Goal: Information Seeking & Learning: Learn about a topic

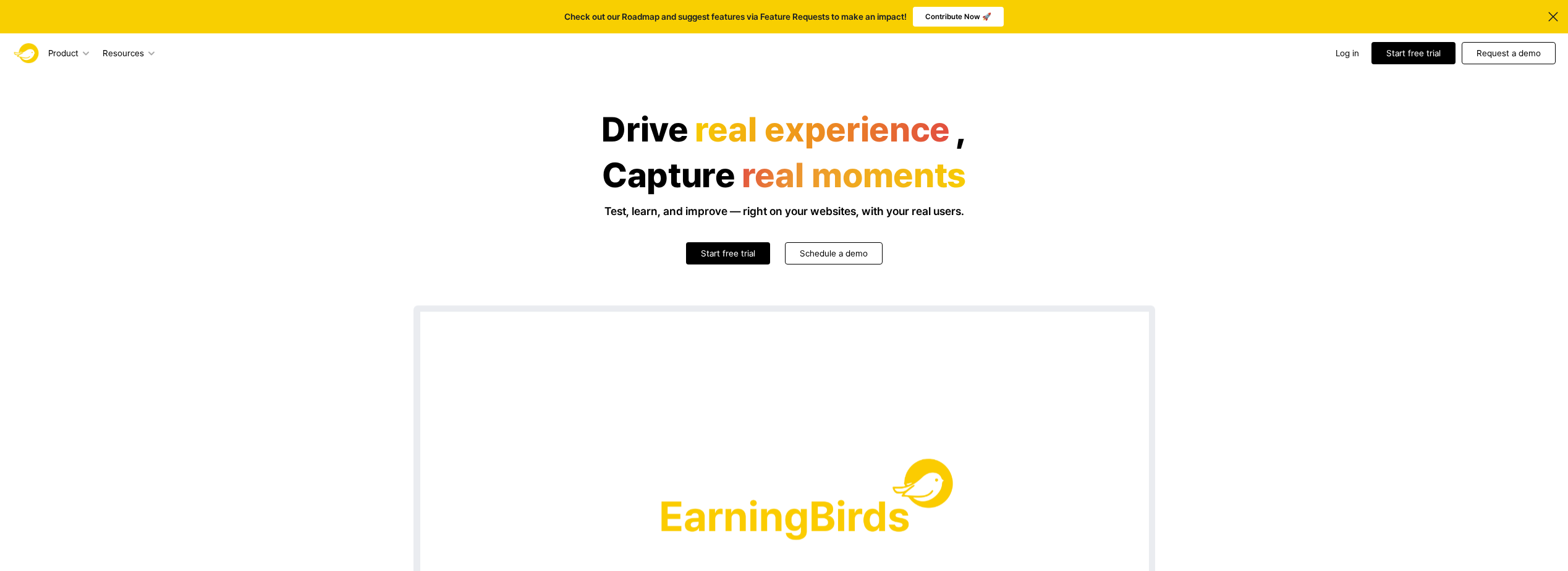
click at [289, 383] on header "Drive real experience , Capture real moments Test, learn, and improve — right o…" at bounding box center [784, 441] width 1568 height 735
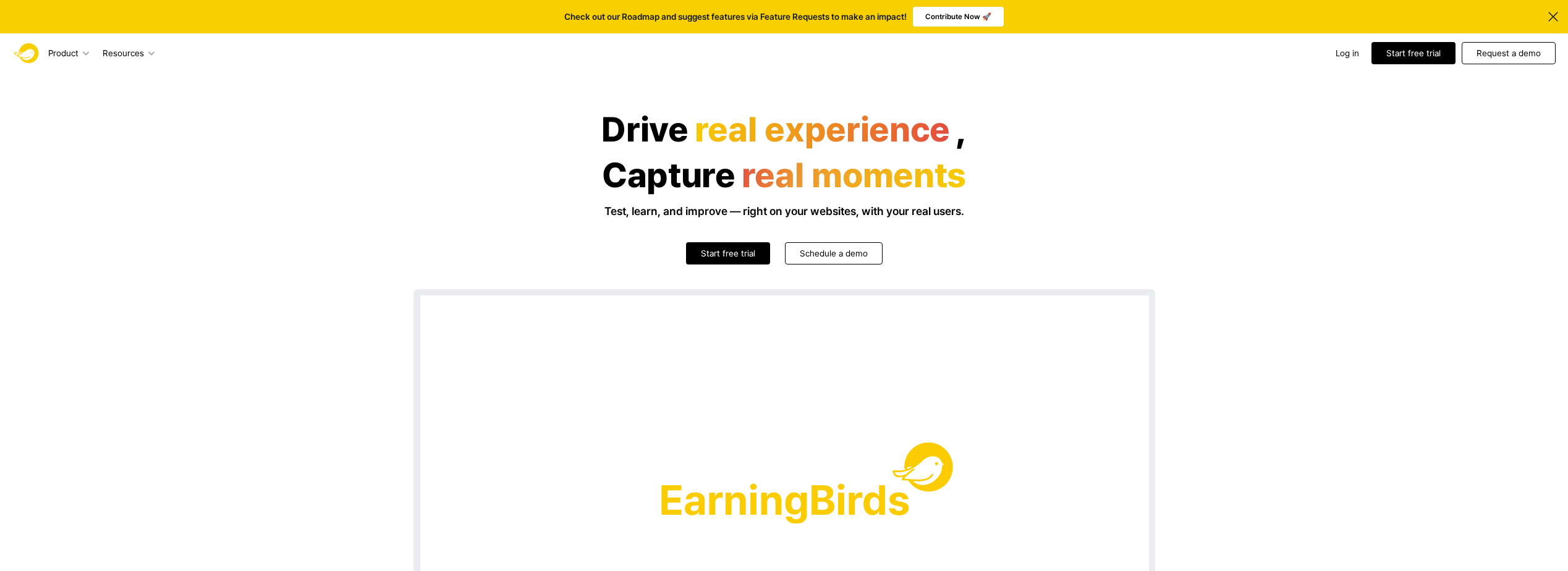
click at [1551, 14] on icon at bounding box center [1553, 16] width 9 height 9
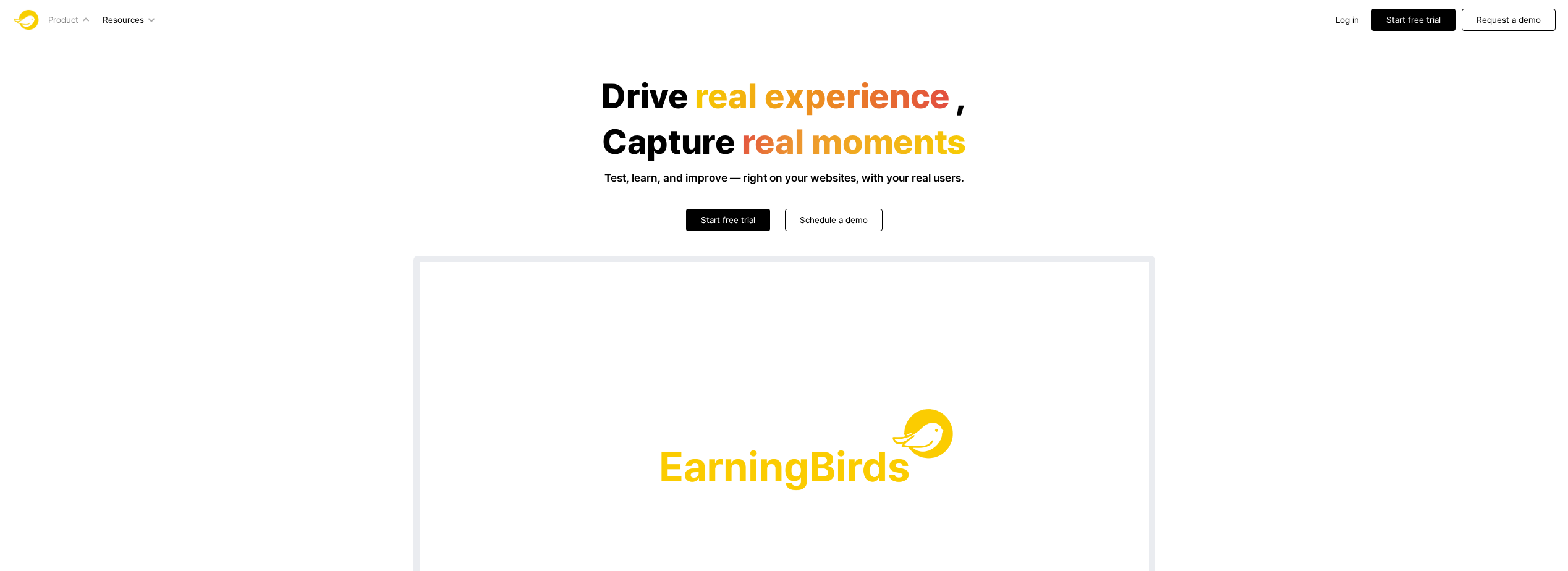
click at [47, 47] on p "Heatmap" at bounding box center [29, 41] width 35 height 12
click at [86, 47] on p "Session Recording" at bounding box center [49, 41] width 73 height 12
click at [206, 373] on header "Drive real experience , Capture real moments Test, learn, and improve — right o…" at bounding box center [784, 407] width 1568 height 735
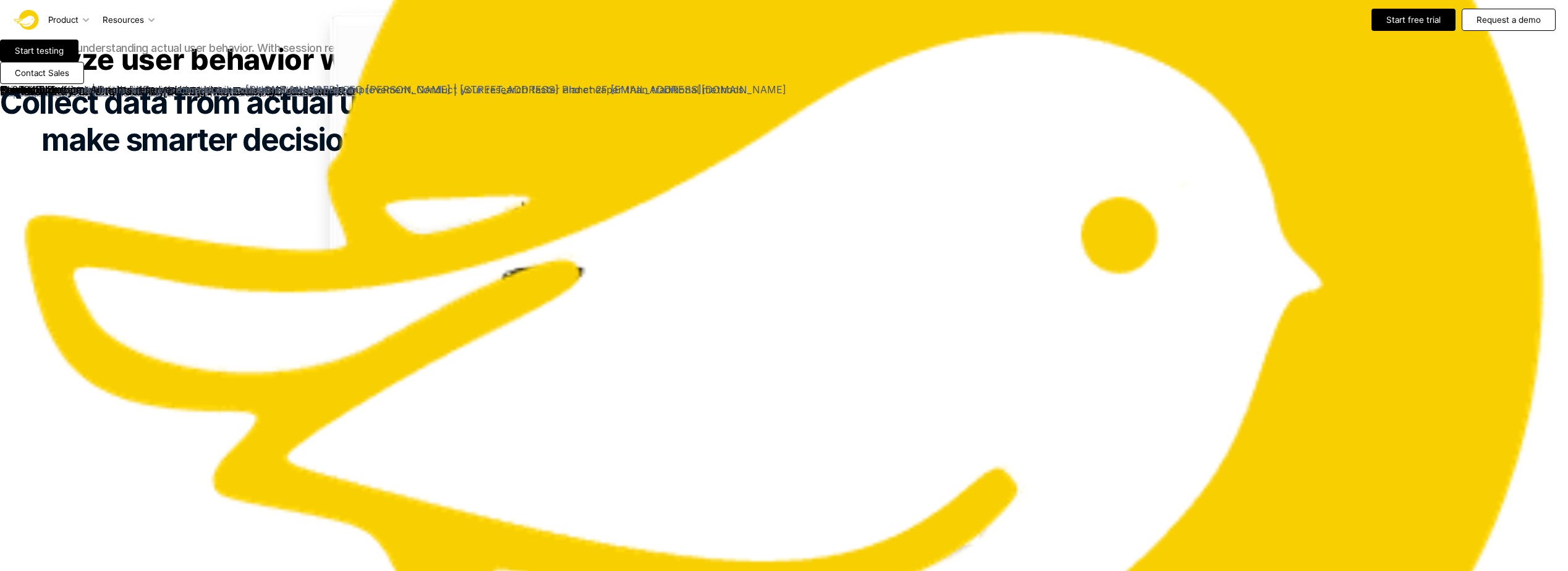
scroll to position [2378, 0]
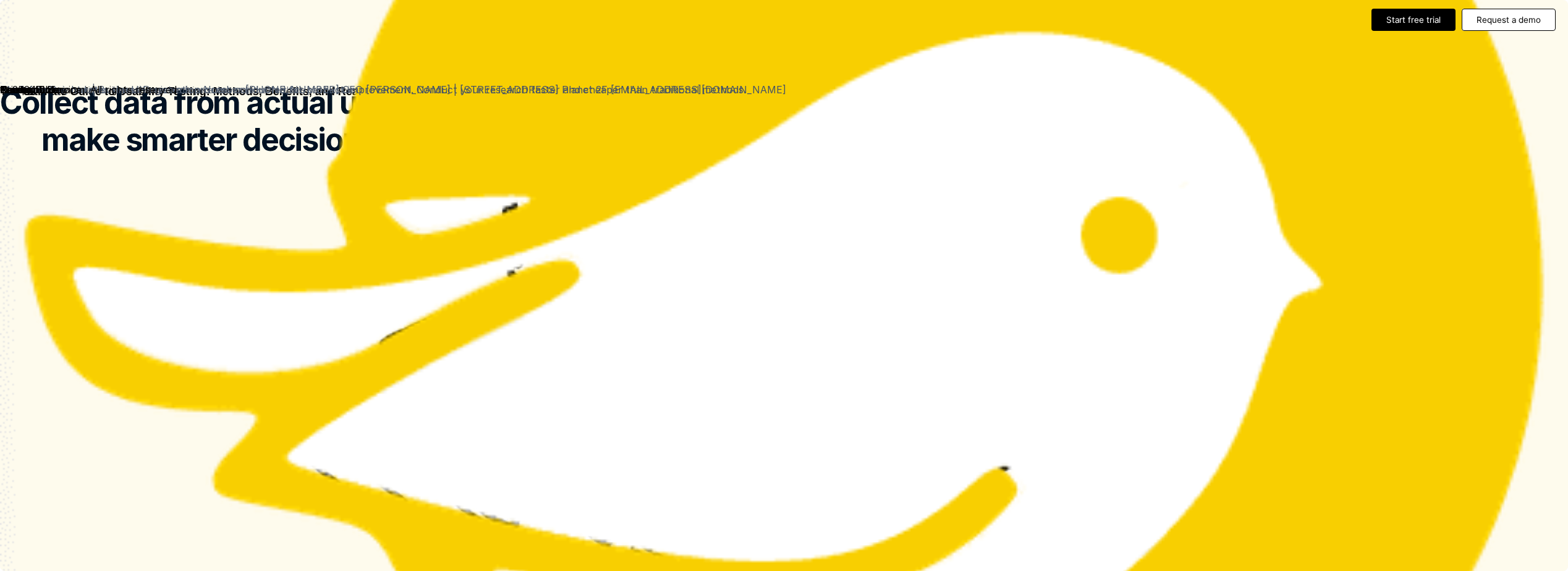
click at [32, 95] on link "Pricing" at bounding box center [16, 89] width 32 height 12
